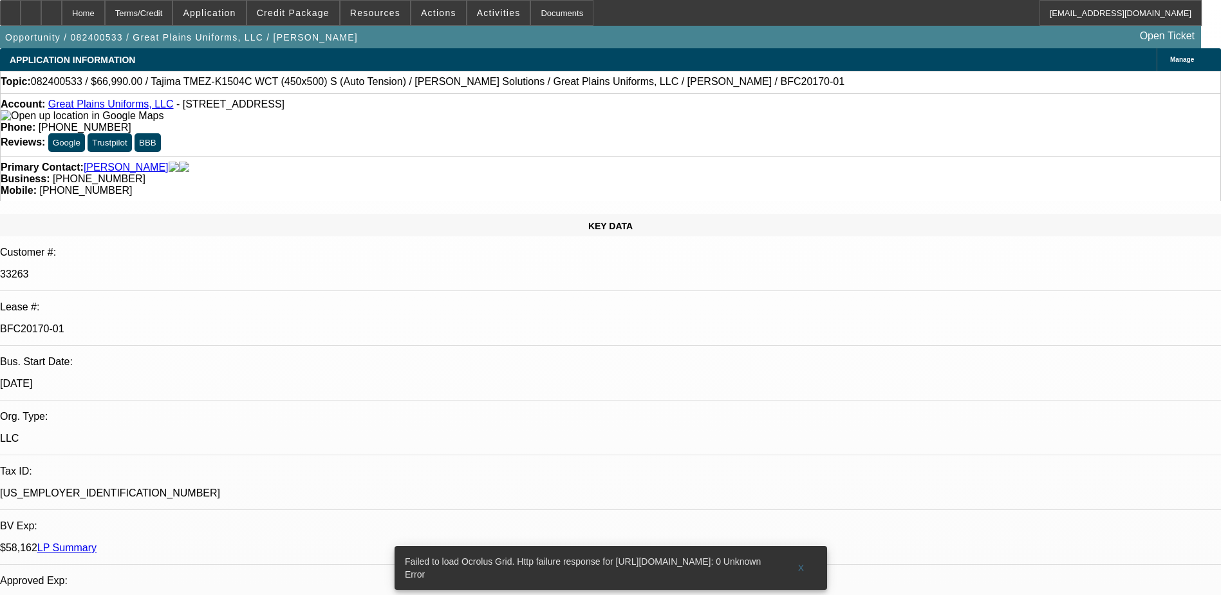
select select "0"
select select "2"
select select "0"
select select "6"
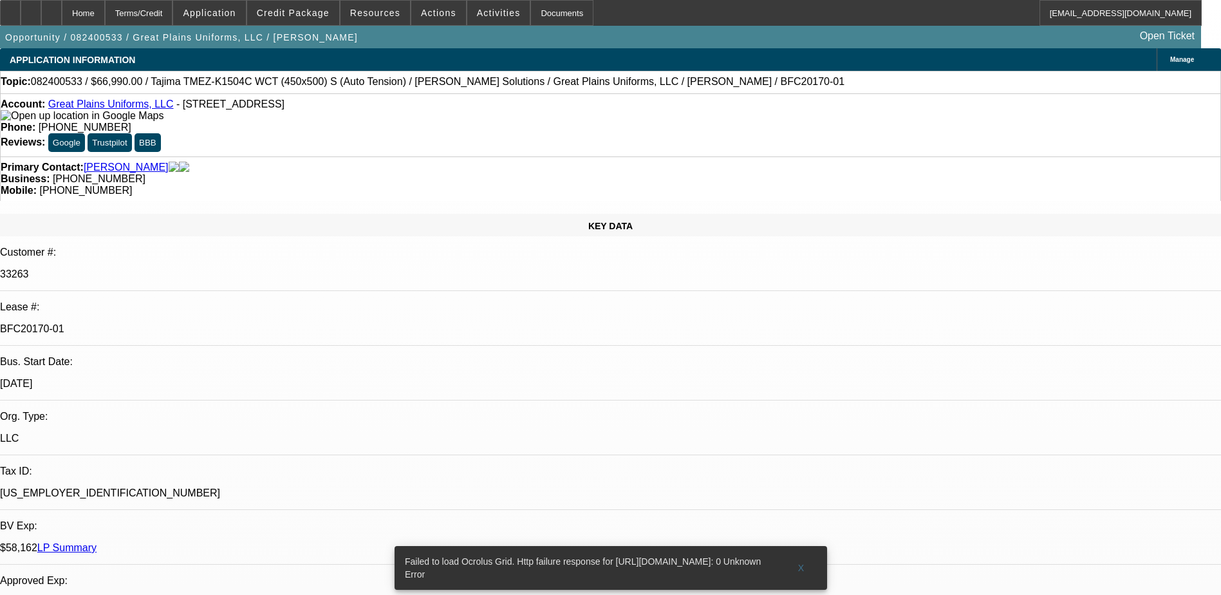
select select "0"
select select "2"
select select "0"
select select "6"
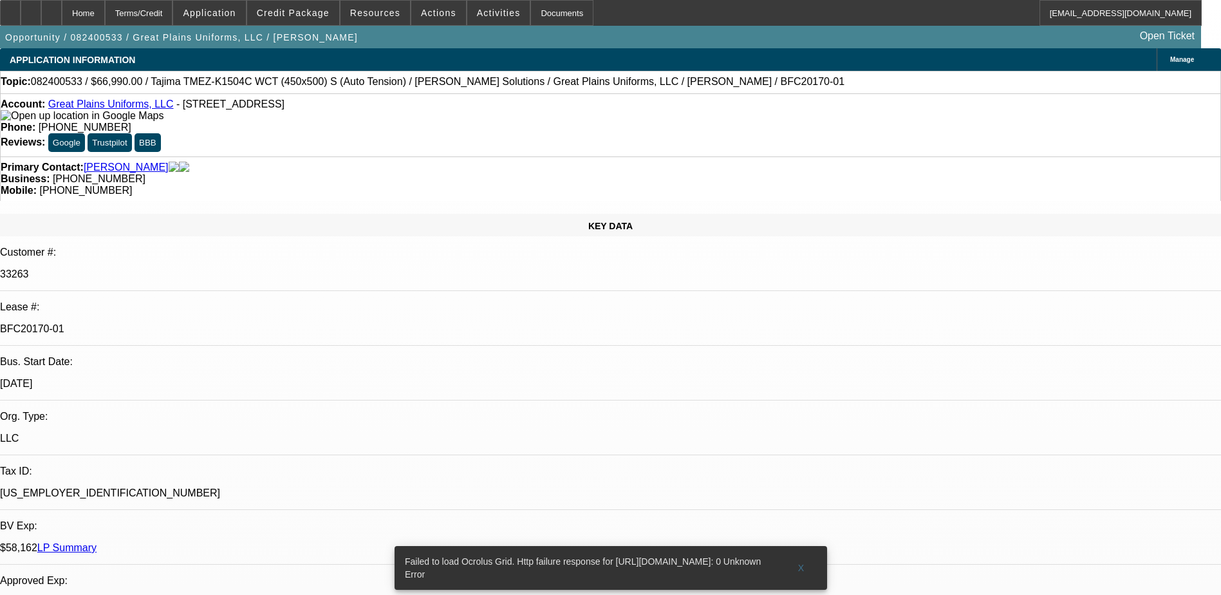
select select "0"
select select "2"
select select "0"
select select "6"
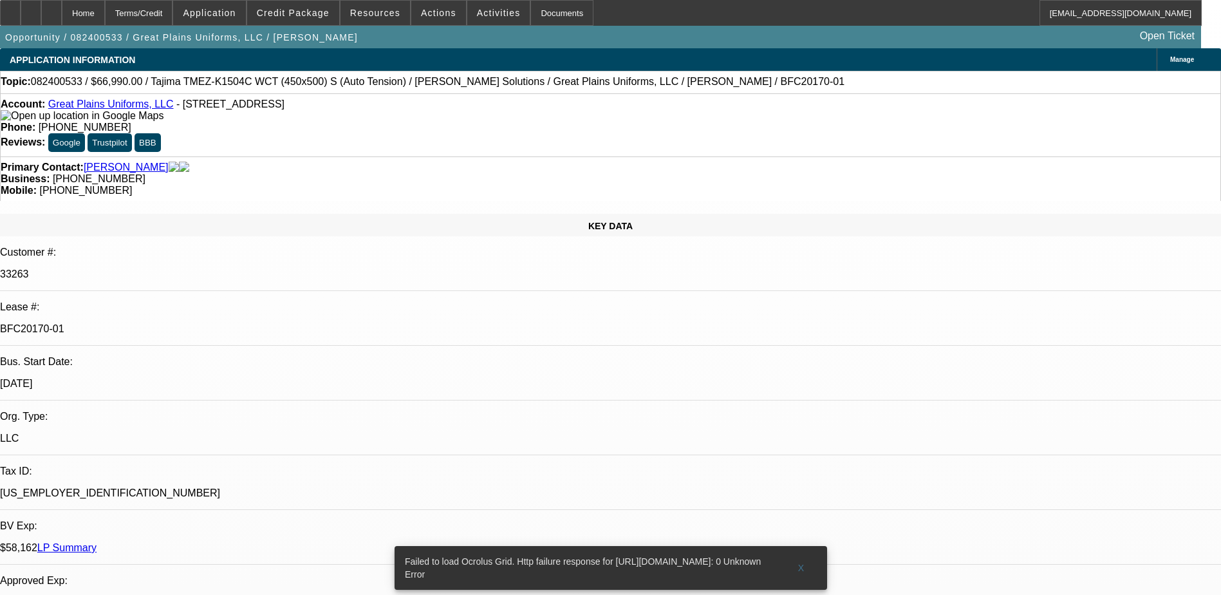
select select "0"
select select "2"
select select "0"
select select "6"
